Goal: Entertainment & Leisure: Browse casually

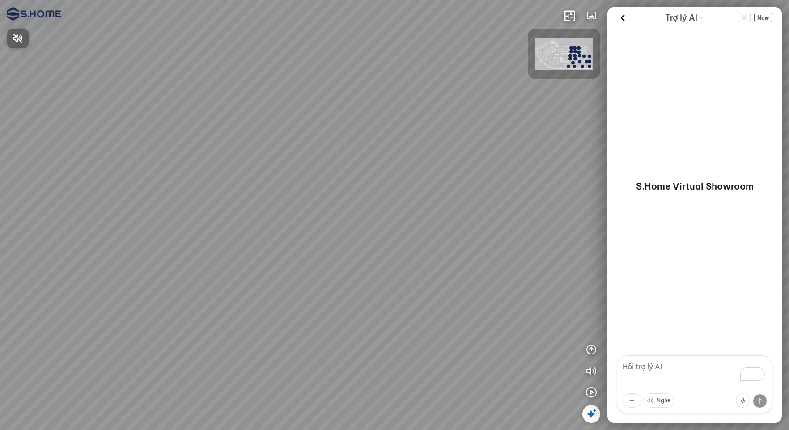
drag, startPoint x: 426, startPoint y: 288, endPoint x: 288, endPoint y: 213, distance: 157.0
click at [288, 213] on div at bounding box center [394, 215] width 789 height 430
drag, startPoint x: 369, startPoint y: 247, endPoint x: 190, endPoint y: 205, distance: 184.6
click at [190, 205] on div at bounding box center [394, 215] width 789 height 430
drag, startPoint x: 344, startPoint y: 231, endPoint x: 220, endPoint y: 219, distance: 124.8
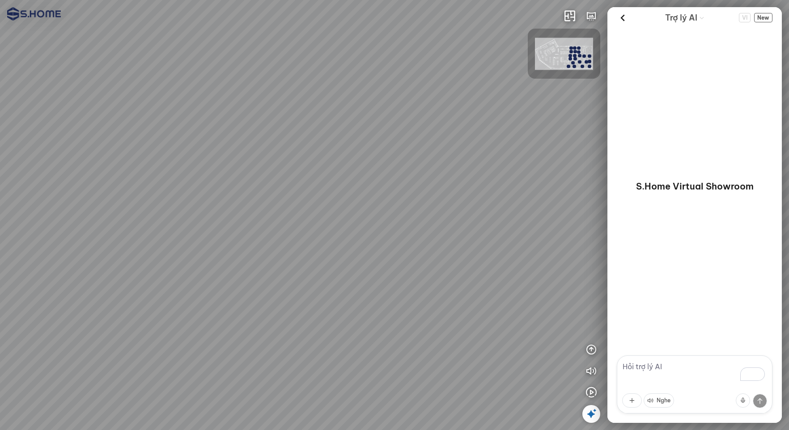
click at [220, 219] on div at bounding box center [394, 215] width 789 height 430
drag, startPoint x: 363, startPoint y: 227, endPoint x: 364, endPoint y: 251, distance: 24.2
click at [326, 249] on div at bounding box center [394, 215] width 789 height 430
drag, startPoint x: 363, startPoint y: 250, endPoint x: 276, endPoint y: 247, distance: 87.2
click at [260, 247] on div at bounding box center [394, 215] width 789 height 430
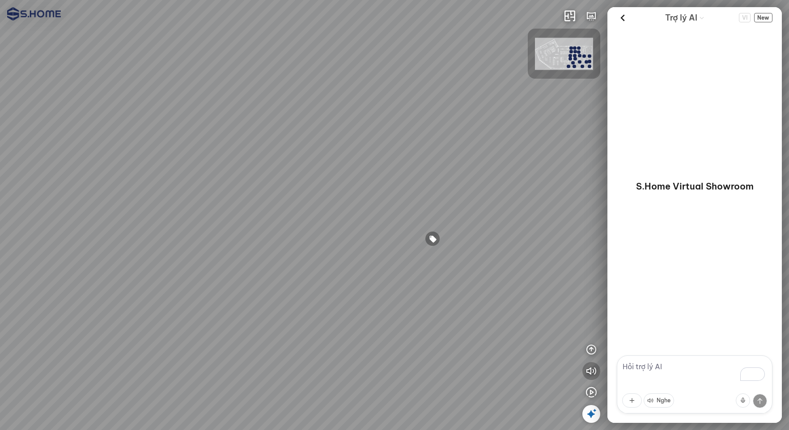
click at [594, 374] on icon "button" at bounding box center [591, 371] width 11 height 11
drag, startPoint x: 388, startPoint y: 296, endPoint x: 338, endPoint y: 288, distance: 51.1
click at [431, 288] on div at bounding box center [394, 215] width 789 height 430
drag, startPoint x: 309, startPoint y: 287, endPoint x: 468, endPoint y: 302, distance: 159.0
click at [468, 302] on div at bounding box center [394, 215] width 789 height 430
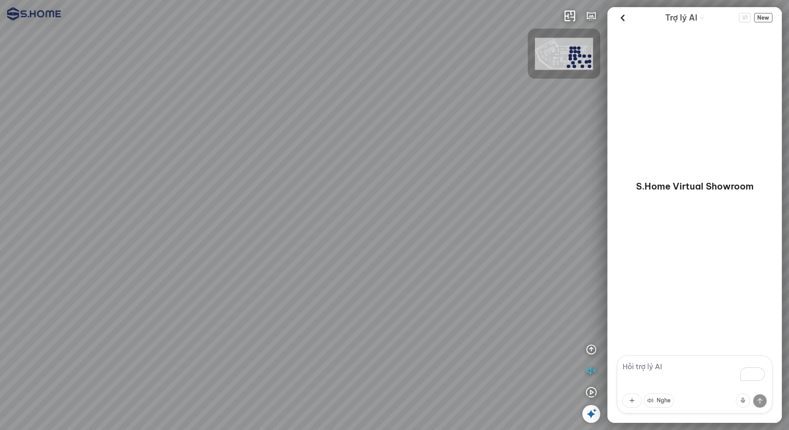
click at [378, 248] on div at bounding box center [394, 215] width 789 height 430
click at [378, 285] on div at bounding box center [394, 215] width 789 height 430
click at [385, 213] on div at bounding box center [394, 215] width 789 height 430
drag, startPoint x: 380, startPoint y: 272, endPoint x: 431, endPoint y: 253, distance: 54.9
click at [429, 253] on div at bounding box center [394, 215] width 789 height 430
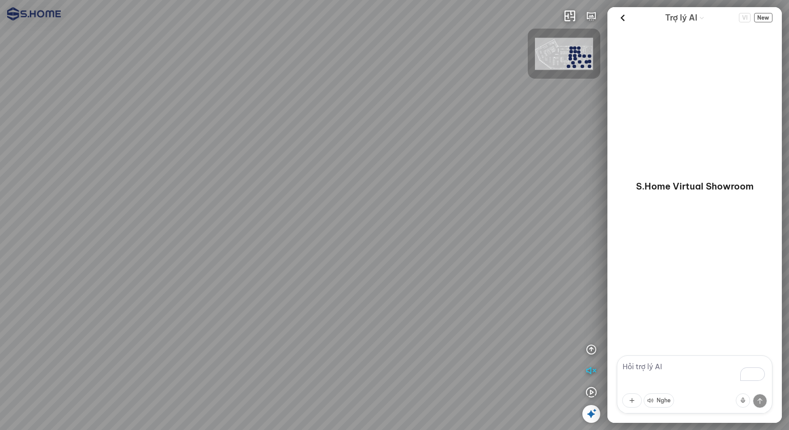
click at [299, 259] on div at bounding box center [394, 215] width 789 height 430
click at [241, 263] on div at bounding box center [394, 215] width 789 height 430
drag, startPoint x: 258, startPoint y: 277, endPoint x: 333, endPoint y: 275, distance: 75.1
click at [335, 275] on div at bounding box center [394, 215] width 789 height 430
drag, startPoint x: 288, startPoint y: 273, endPoint x: 503, endPoint y: 289, distance: 214.8
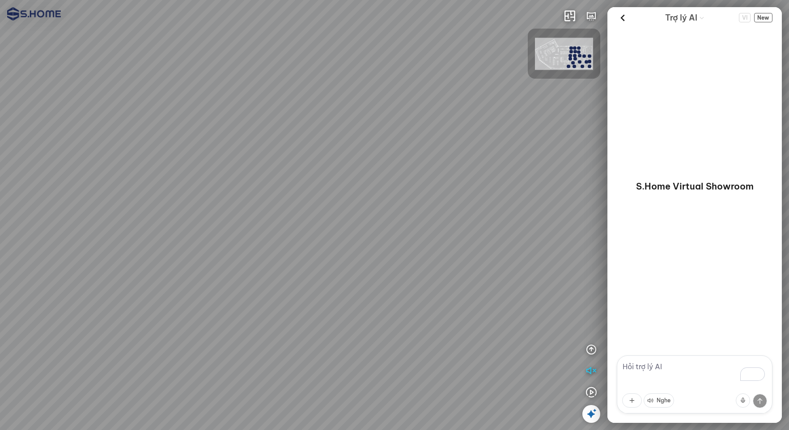
click at [447, 282] on div at bounding box center [394, 215] width 789 height 430
drag, startPoint x: 248, startPoint y: 270, endPoint x: 437, endPoint y: 264, distance: 189.2
click at [433, 263] on div at bounding box center [394, 215] width 789 height 430
drag, startPoint x: 287, startPoint y: 272, endPoint x: 406, endPoint y: 265, distance: 119.1
click at [424, 260] on div at bounding box center [394, 215] width 789 height 430
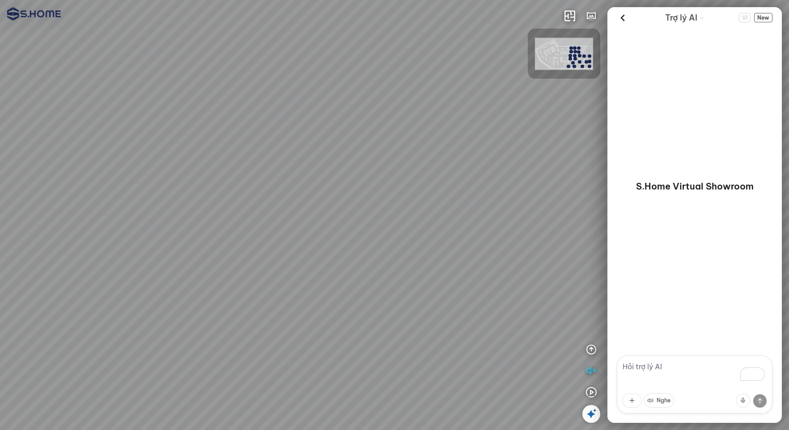
drag, startPoint x: 319, startPoint y: 272, endPoint x: 763, endPoint y: 271, distance: 444.0
click at [326, 271] on div at bounding box center [394, 215] width 789 height 430
click at [558, 50] on img at bounding box center [564, 54] width 58 height 32
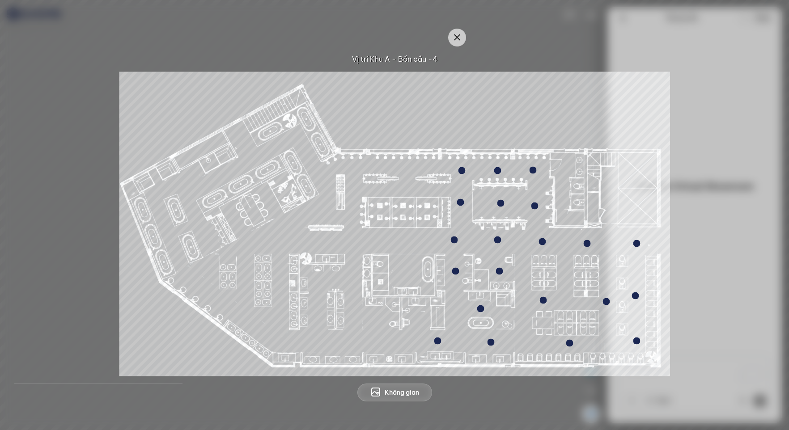
click at [480, 309] on div at bounding box center [480, 308] width 7 height 7
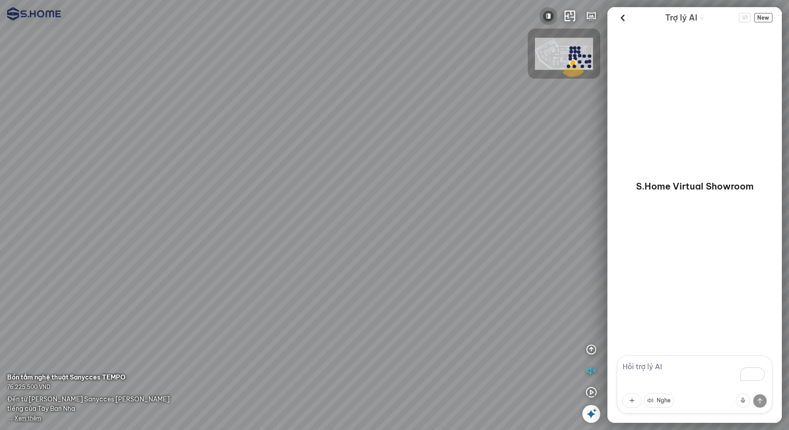
click at [549, 10] on button at bounding box center [548, 16] width 18 height 18
click at [549, 11] on img at bounding box center [548, 16] width 11 height 11
click at [571, 13] on icon "button" at bounding box center [569, 16] width 11 height 11
drag, startPoint x: 346, startPoint y: 191, endPoint x: 449, endPoint y: 151, distance: 111.0
click at [447, 151] on div at bounding box center [394, 215] width 789 height 430
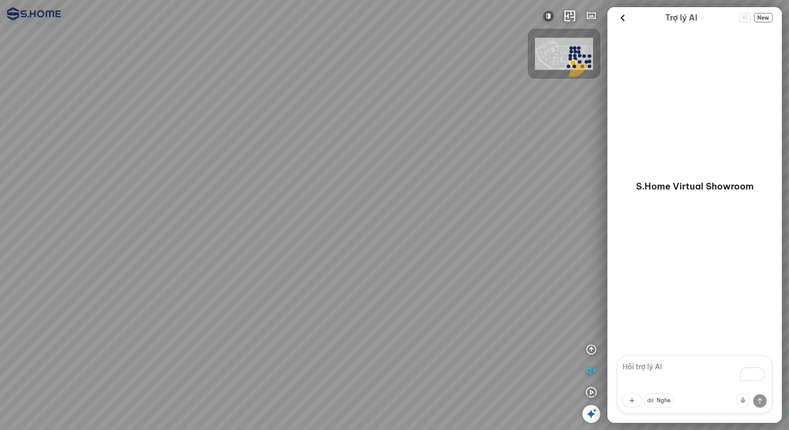
drag, startPoint x: 346, startPoint y: 187, endPoint x: 476, endPoint y: 156, distance: 133.7
click at [471, 156] on div at bounding box center [394, 215] width 789 height 430
click at [547, 56] on img at bounding box center [564, 54] width 58 height 32
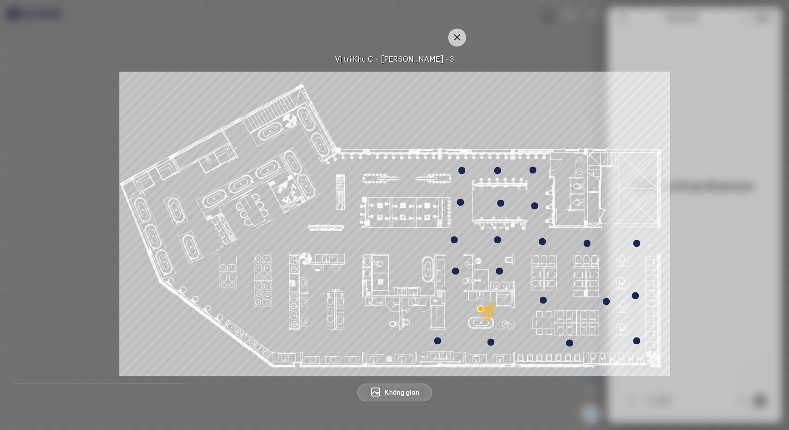
click at [490, 101] on img at bounding box center [394, 224] width 550 height 304
click at [462, 39] on button "button" at bounding box center [457, 38] width 18 height 18
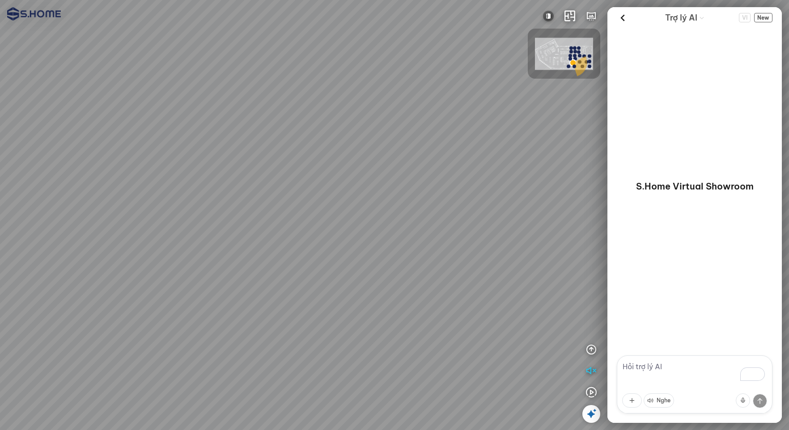
drag, startPoint x: 351, startPoint y: 190, endPoint x: 498, endPoint y: 186, distance: 146.7
click at [525, 180] on div at bounding box center [394, 215] width 789 height 430
drag, startPoint x: 309, startPoint y: 163, endPoint x: 469, endPoint y: 179, distance: 160.9
click at [469, 179] on div at bounding box center [394, 215] width 789 height 430
drag, startPoint x: 391, startPoint y: 177, endPoint x: 494, endPoint y: 173, distance: 102.9
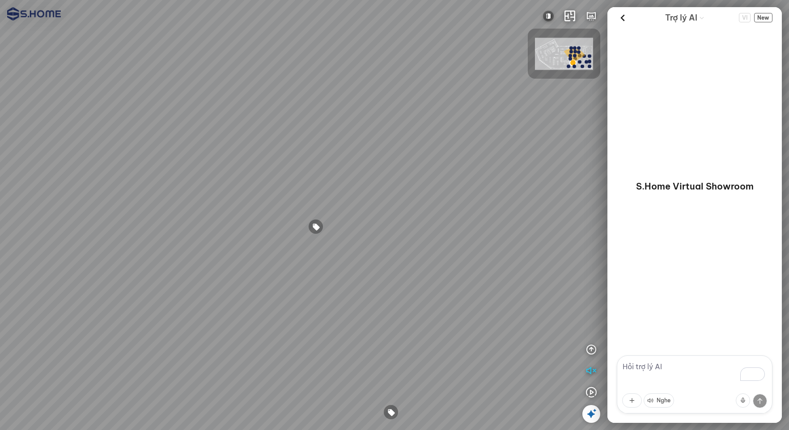
click at [494, 173] on div at bounding box center [394, 215] width 789 height 430
drag, startPoint x: 469, startPoint y: 170, endPoint x: 328, endPoint y: 156, distance: 141.5
click at [311, 156] on div at bounding box center [394, 215] width 789 height 430
drag, startPoint x: 357, startPoint y: 155, endPoint x: 440, endPoint y: 188, distance: 89.7
click at [440, 188] on div at bounding box center [394, 215] width 789 height 430
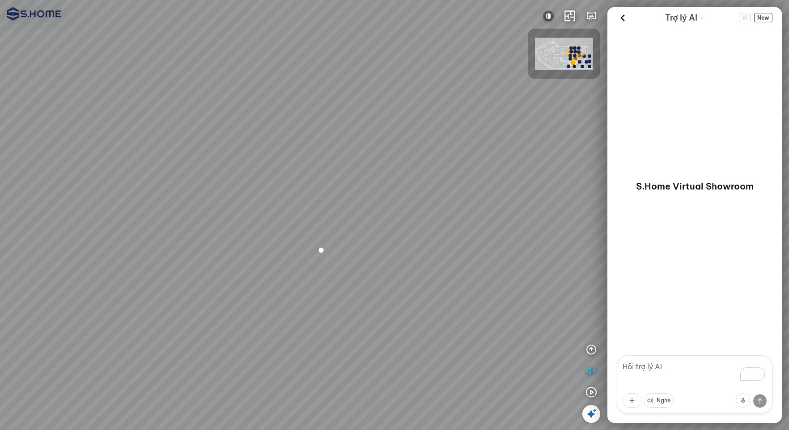
drag, startPoint x: 439, startPoint y: 182, endPoint x: 427, endPoint y: 182, distance: 11.6
click at [427, 182] on div at bounding box center [394, 215] width 789 height 430
click at [546, 13] on img at bounding box center [548, 16] width 11 height 11
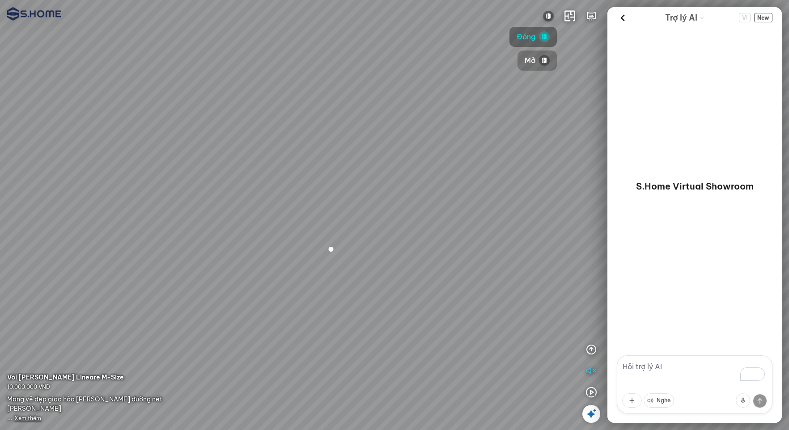
click at [534, 63] on span "Mở" at bounding box center [529, 60] width 11 height 11
click at [566, 19] on icon "button" at bounding box center [569, 16] width 11 height 11
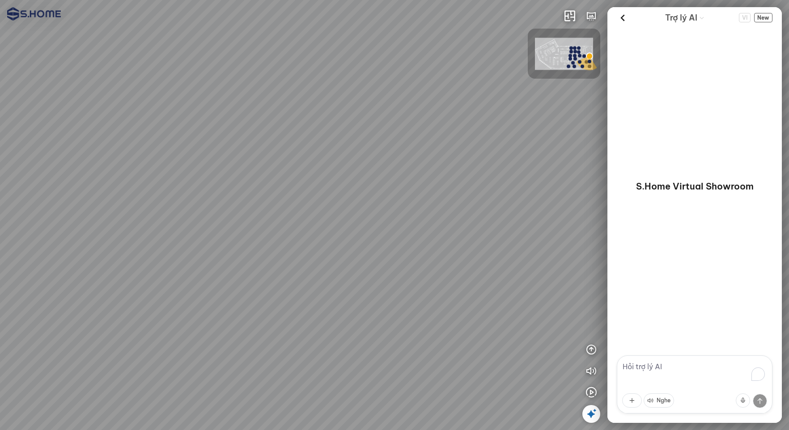
click at [286, 156] on div at bounding box center [394, 215] width 789 height 430
drag, startPoint x: 415, startPoint y: 214, endPoint x: 359, endPoint y: 207, distance: 56.8
click at [358, 207] on div at bounding box center [394, 215] width 789 height 430
click at [322, 345] on div at bounding box center [394, 215] width 789 height 430
drag, startPoint x: 298, startPoint y: 308, endPoint x: 261, endPoint y: 308, distance: 36.7
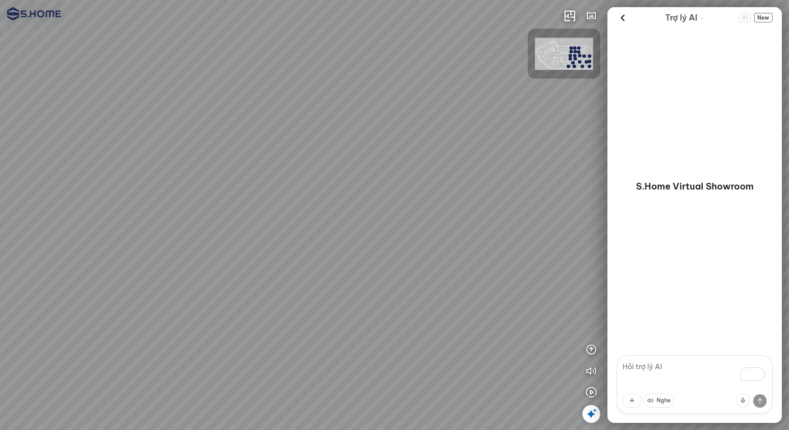
click at [244, 309] on div at bounding box center [394, 215] width 789 height 430
drag, startPoint x: 326, startPoint y: 294, endPoint x: 302, endPoint y: 323, distance: 38.4
click at [332, 286] on div at bounding box center [394, 215] width 789 height 430
drag, startPoint x: 240, startPoint y: 351, endPoint x: 322, endPoint y: 251, distance: 129.6
click at [321, 253] on div at bounding box center [394, 215] width 789 height 430
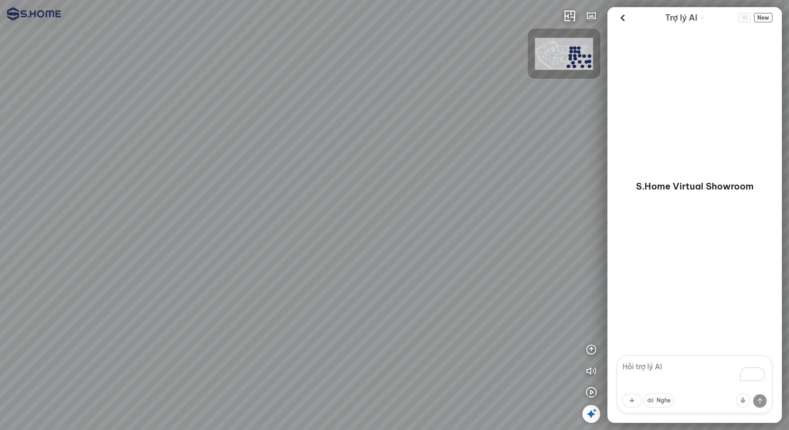
drag, startPoint x: 425, startPoint y: 186, endPoint x: 359, endPoint y: 293, distance: 126.2
click at [359, 293] on div at bounding box center [394, 215] width 789 height 430
drag, startPoint x: 409, startPoint y: 263, endPoint x: 378, endPoint y: 262, distance: 31.3
click at [378, 262] on div at bounding box center [394, 215] width 789 height 430
drag, startPoint x: 417, startPoint y: 334, endPoint x: 463, endPoint y: 281, distance: 69.7
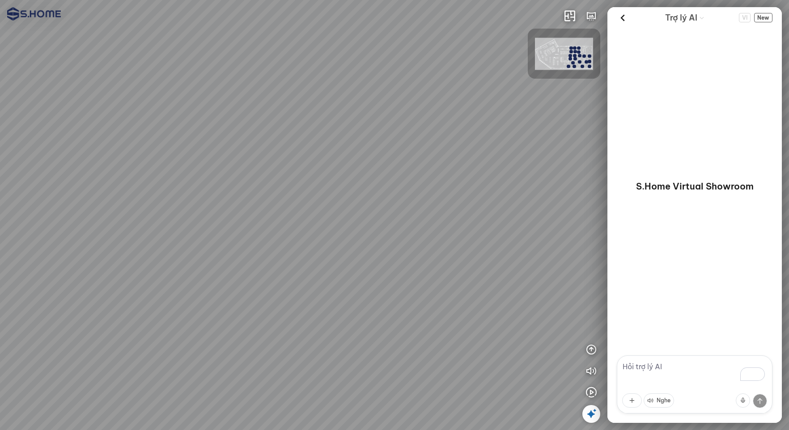
click at [463, 281] on div at bounding box center [394, 215] width 789 height 430
